Goal: Information Seeking & Learning: Learn about a topic

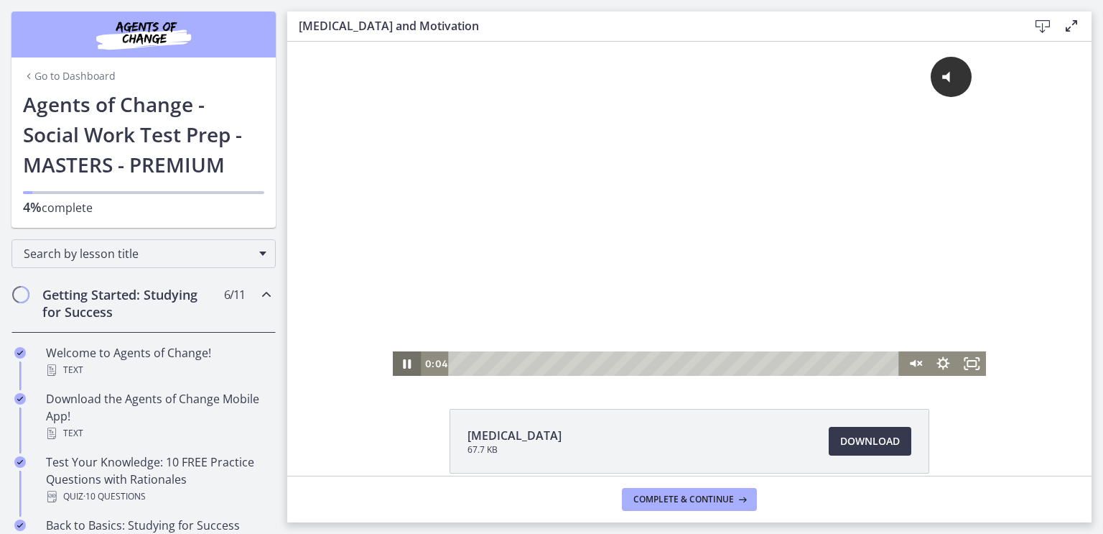
click at [393, 365] on icon "Pause" at bounding box center [407, 363] width 29 height 24
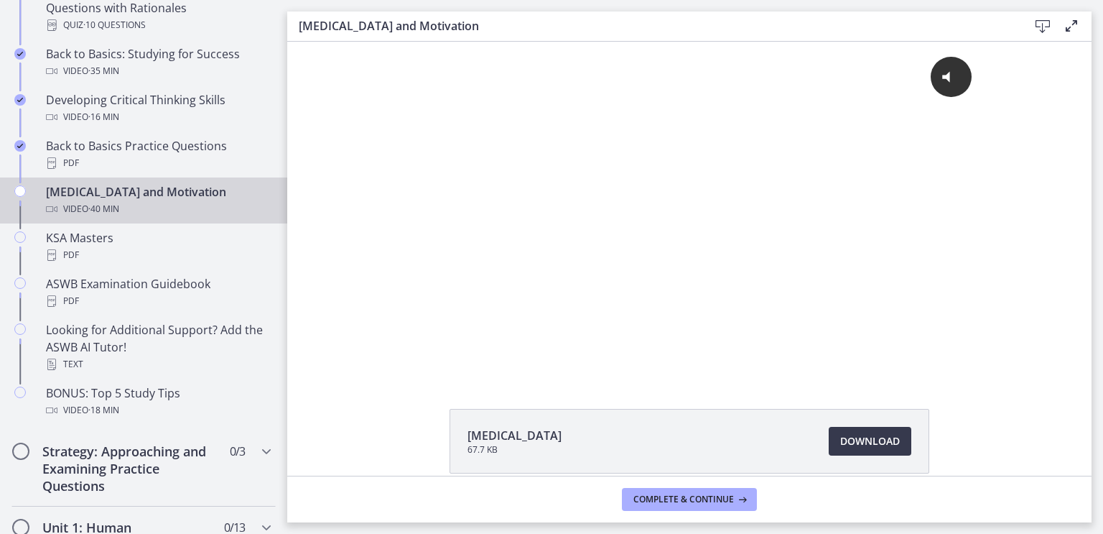
scroll to position [472, 0]
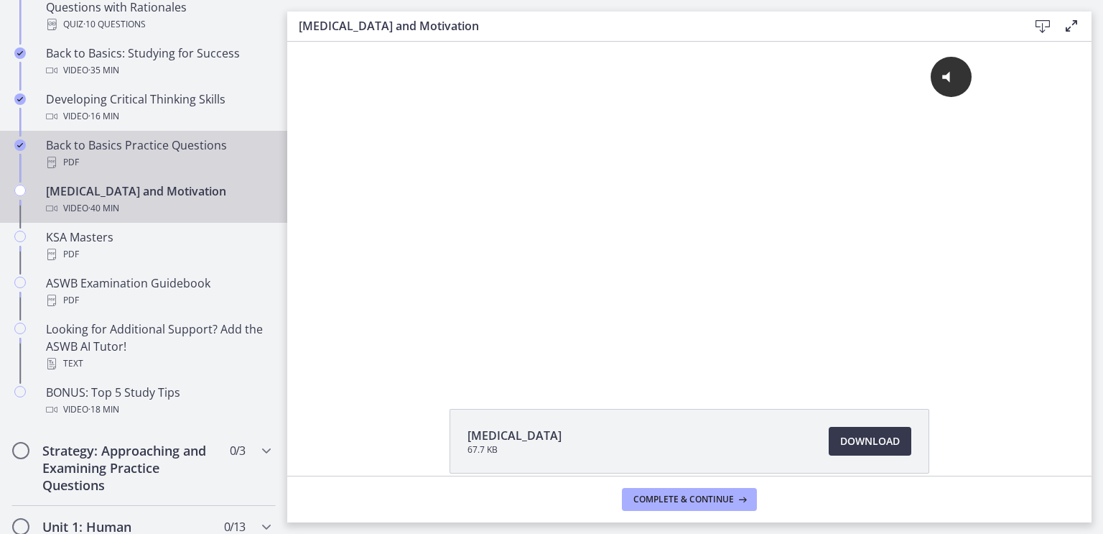
click at [178, 171] on div "Back to Basics Practice Questions PDF" at bounding box center [158, 153] width 224 height 34
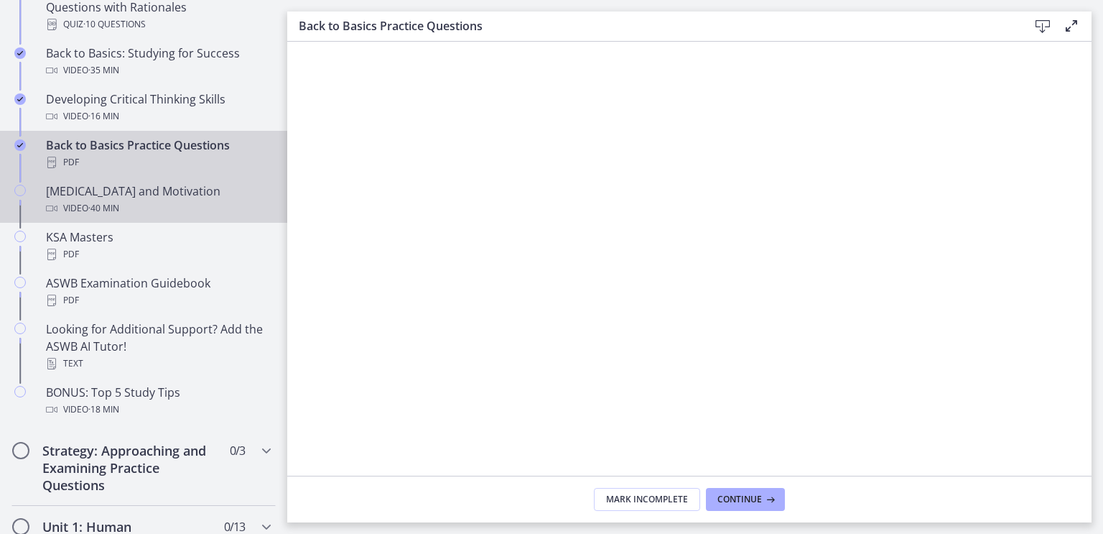
click at [157, 217] on div "Video · 40 min" at bounding box center [158, 208] width 224 height 17
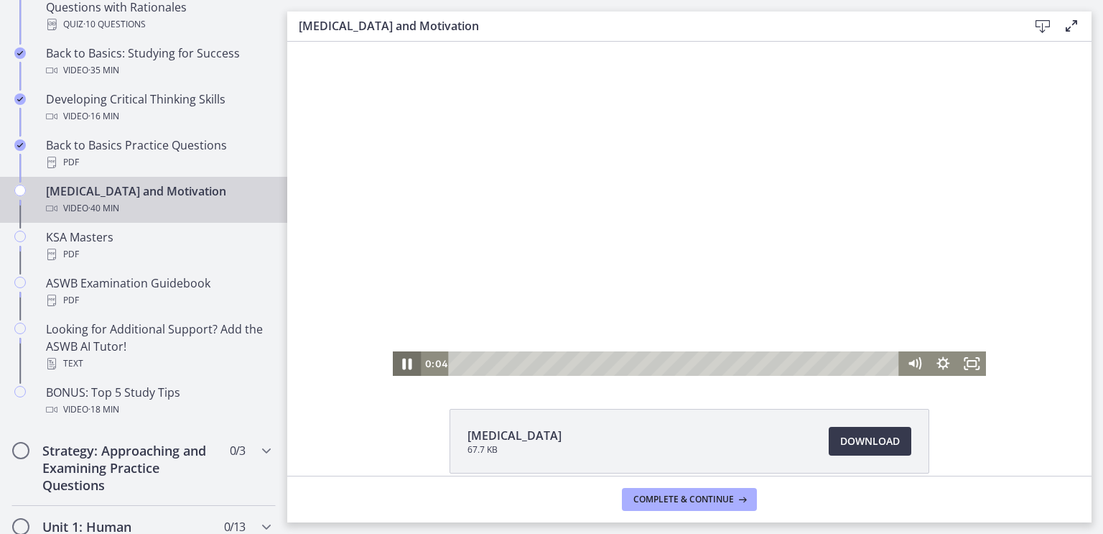
click at [403, 363] on icon "Pause" at bounding box center [407, 363] width 9 height 11
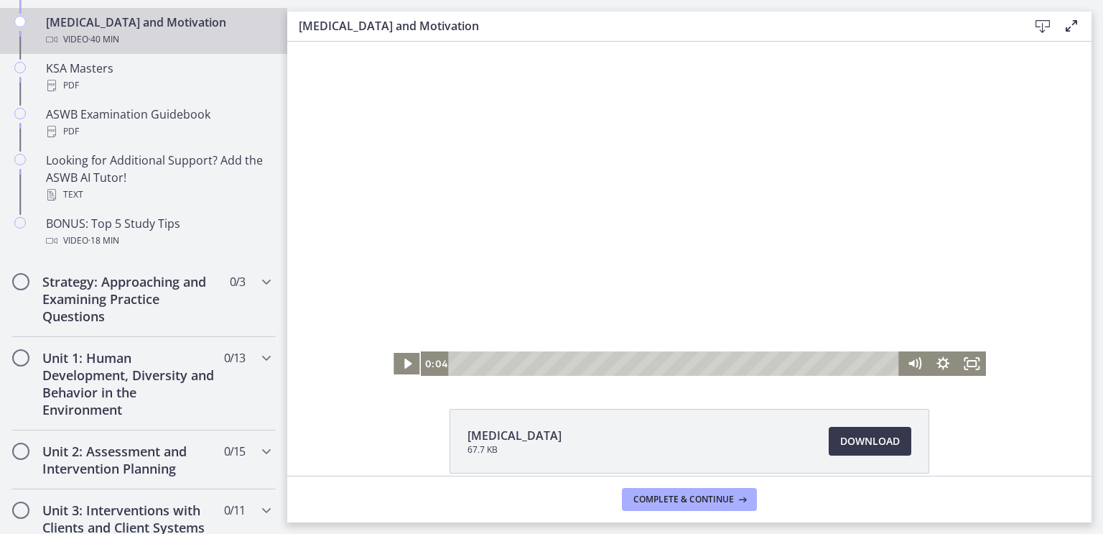
scroll to position [628, 0]
